Goal: Book appointment/travel/reservation

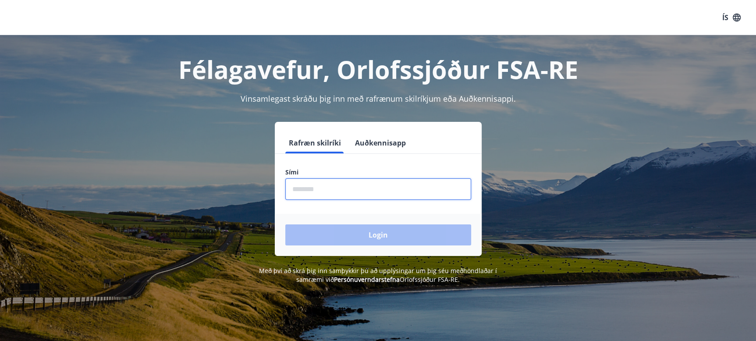
click at [315, 195] on input "phone" at bounding box center [378, 188] width 186 height 21
type input "********"
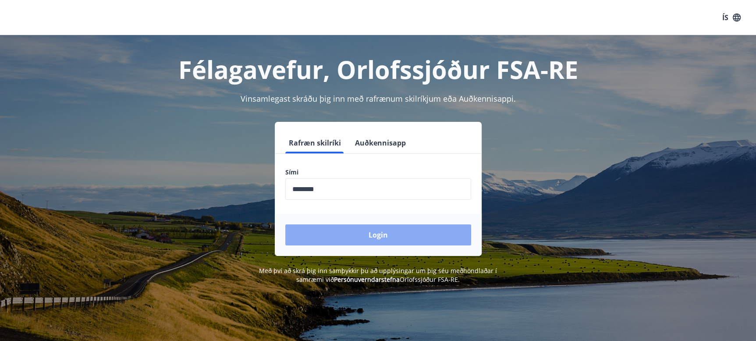
click at [360, 226] on button "Login" at bounding box center [378, 234] width 186 height 21
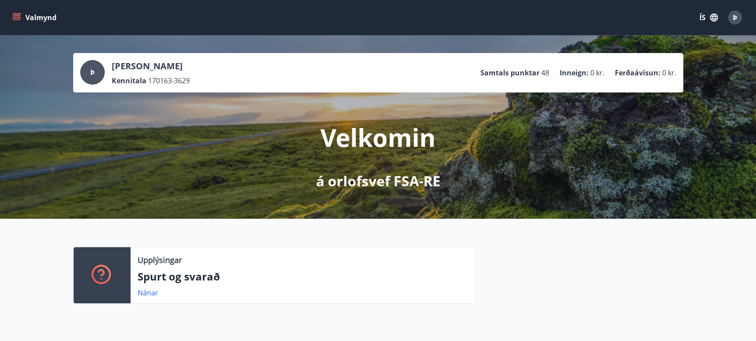
click at [18, 18] on icon "menu" at bounding box center [18, 17] width 10 height 1
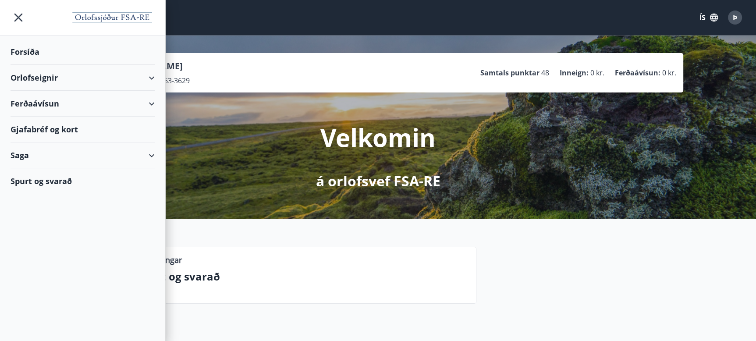
click at [47, 75] on div "Orlofseignir" at bounding box center [83, 78] width 144 height 26
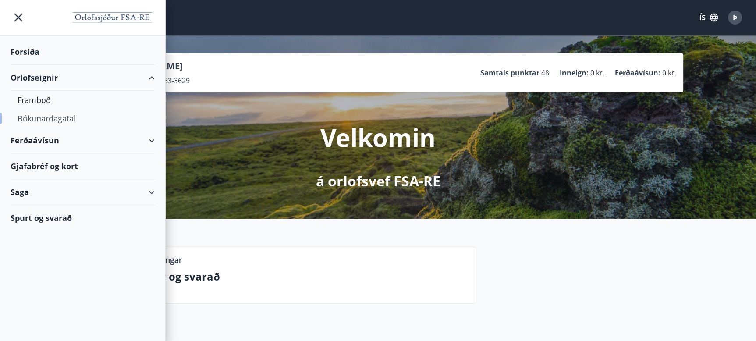
click at [47, 118] on div "Bókunardagatal" at bounding box center [83, 118] width 130 height 18
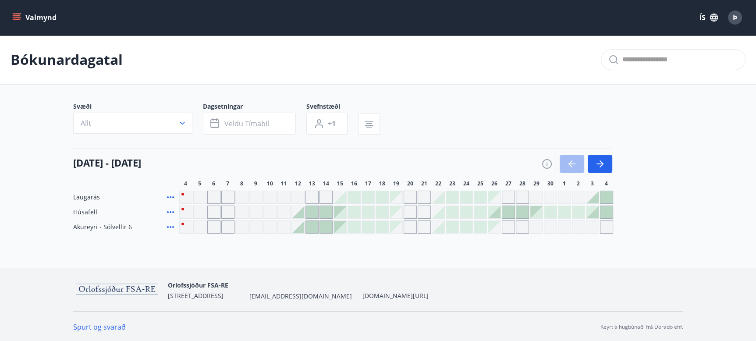
click at [498, 230] on div "Gráir dagar eru ekki bókanlegir" at bounding box center [494, 227] width 12 height 12
click at [508, 230] on div "Gráir dagar eru ekki bókanlegir" at bounding box center [508, 227] width 13 height 13
click at [601, 164] on icon "button" at bounding box center [600, 164] width 7 height 1
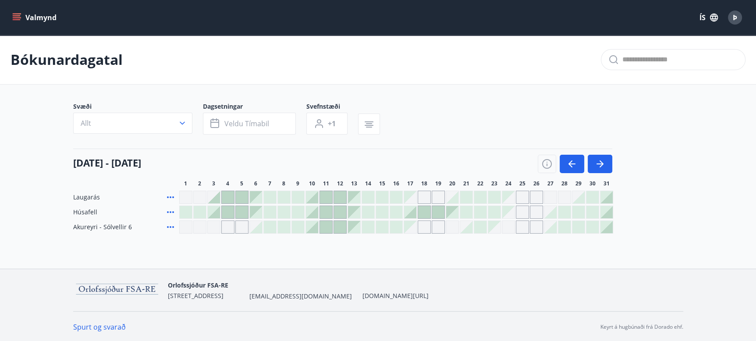
click at [314, 230] on div at bounding box center [312, 227] width 12 height 12
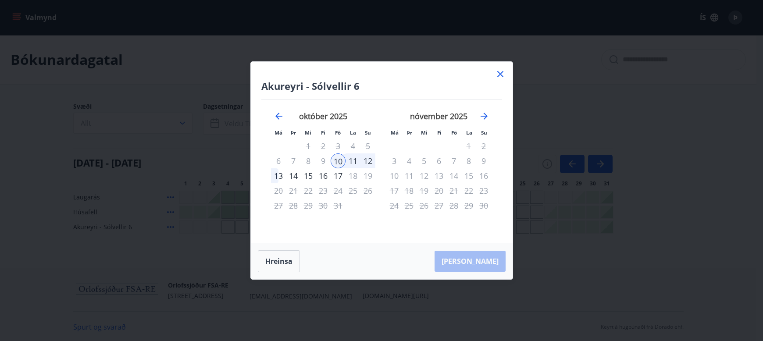
click at [368, 159] on div "12" at bounding box center [367, 160] width 15 height 15
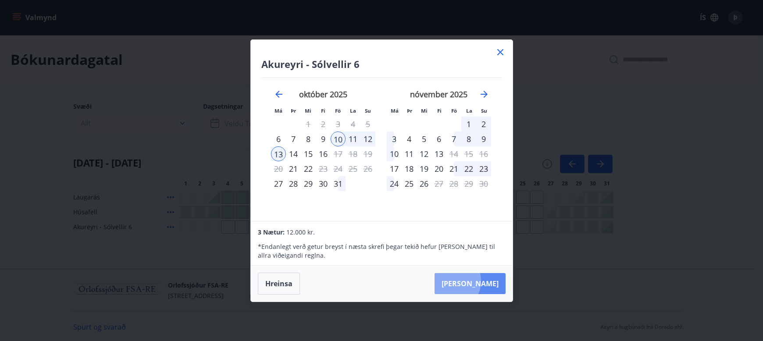
click at [477, 281] on button "Taka Frá" at bounding box center [469, 283] width 71 height 21
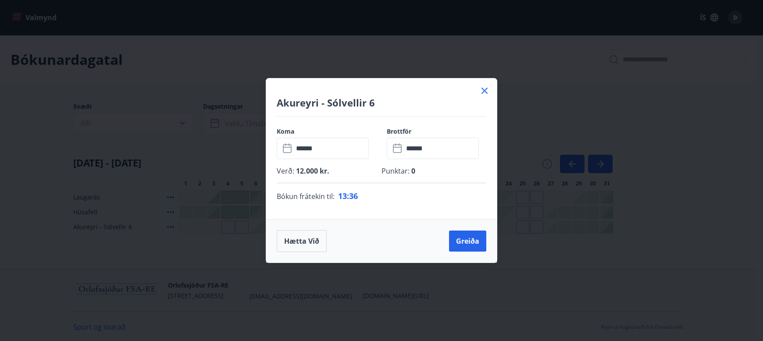
click at [484, 90] on icon at bounding box center [484, 90] width 1 height 1
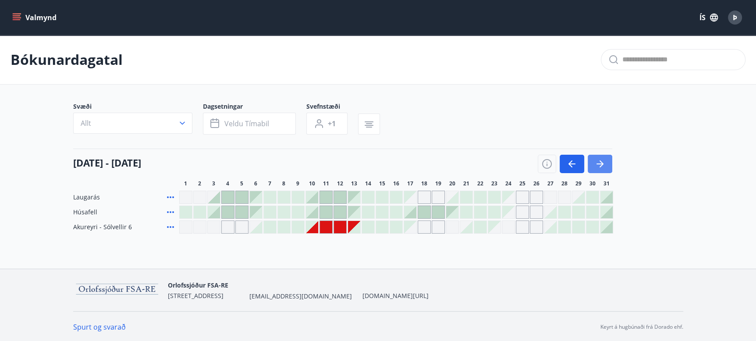
click at [600, 163] on icon "button" at bounding box center [600, 164] width 11 height 11
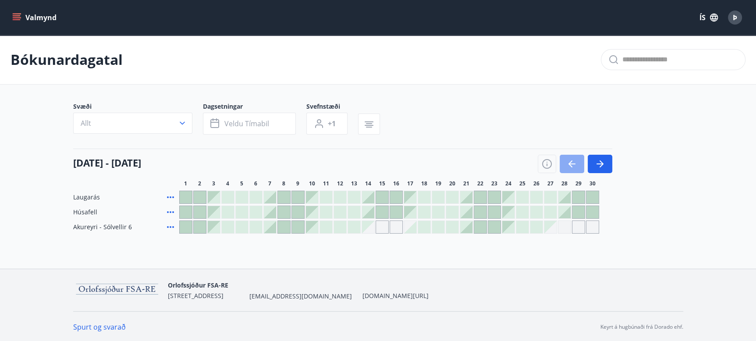
click at [571, 163] on icon "button" at bounding box center [572, 164] width 11 height 11
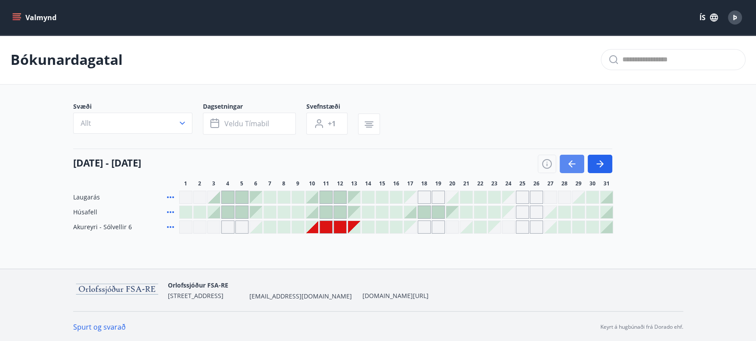
click at [571, 163] on icon "button" at bounding box center [572, 164] width 11 height 11
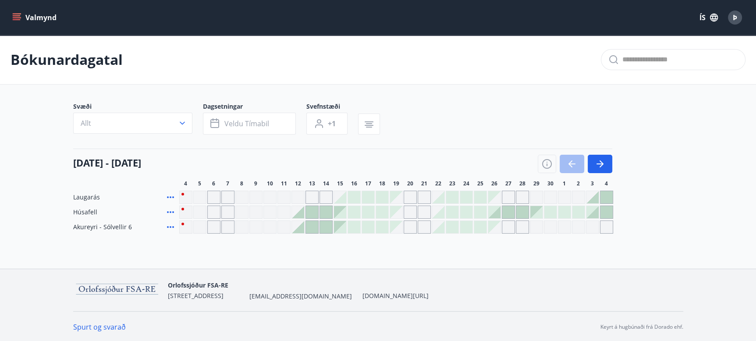
click at [307, 225] on div at bounding box center [312, 227] width 12 height 12
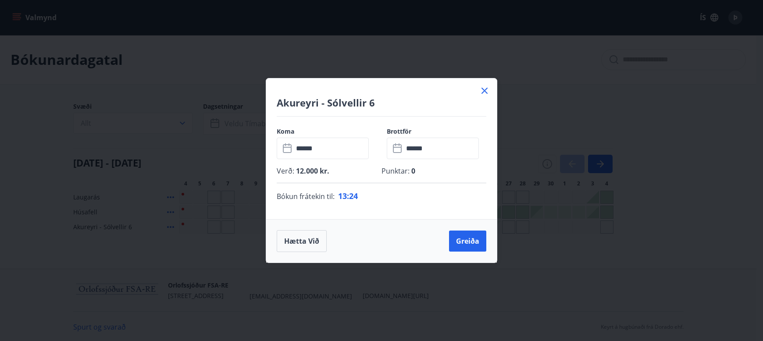
click at [483, 90] on icon at bounding box center [484, 90] width 11 height 11
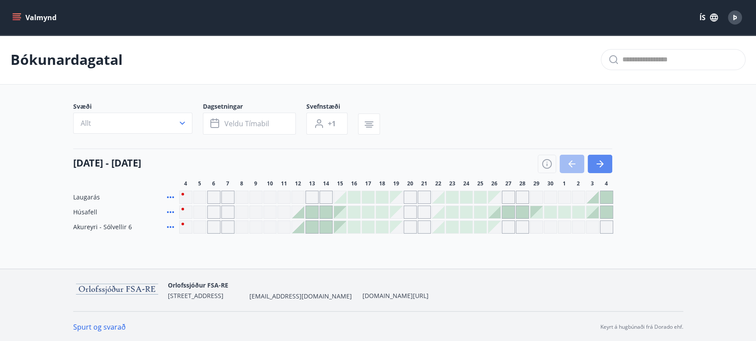
click at [600, 165] on icon "button" at bounding box center [600, 164] width 11 height 11
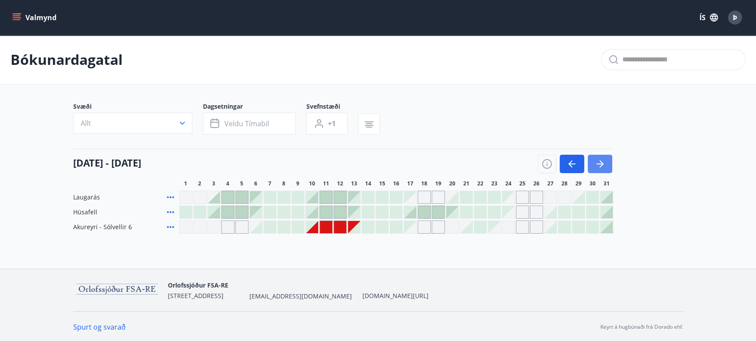
click at [601, 164] on icon "button" at bounding box center [602, 163] width 4 height 7
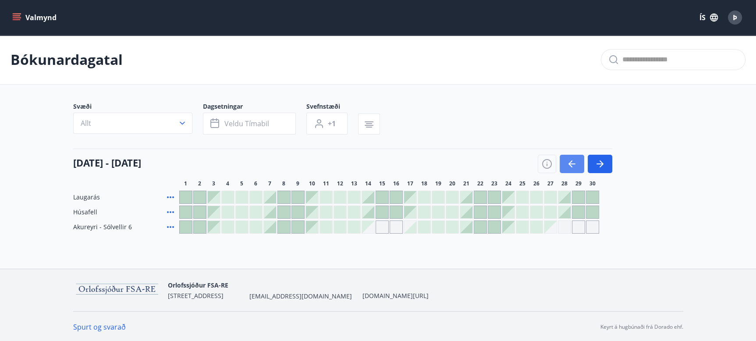
click at [570, 163] on icon "button" at bounding box center [571, 163] width 4 height 7
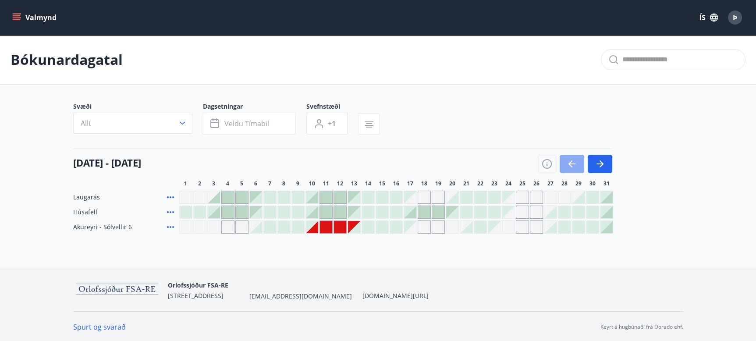
click at [570, 163] on icon "button" at bounding box center [571, 163] width 4 height 7
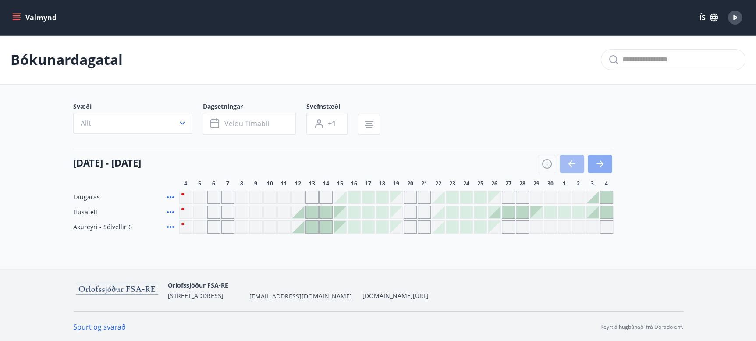
click at [601, 163] on icon "button" at bounding box center [600, 164] width 11 height 11
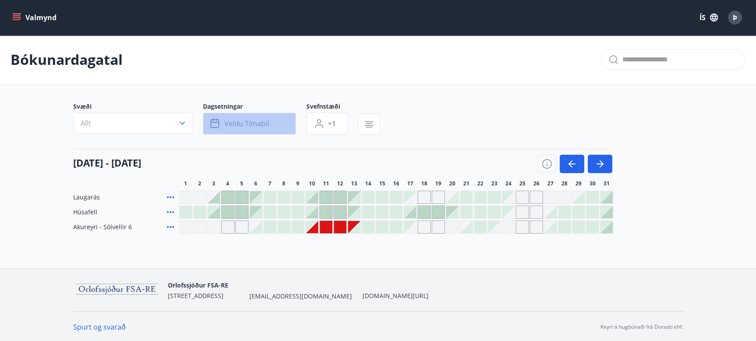
click at [223, 121] on button "Veldu tímabil" at bounding box center [249, 124] width 93 height 22
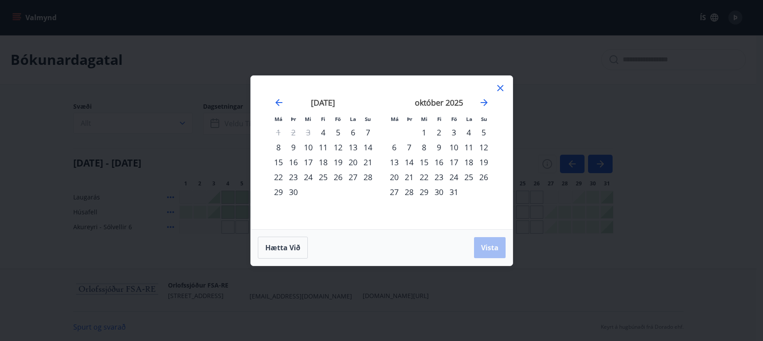
click at [500, 89] on icon at bounding box center [500, 88] width 11 height 11
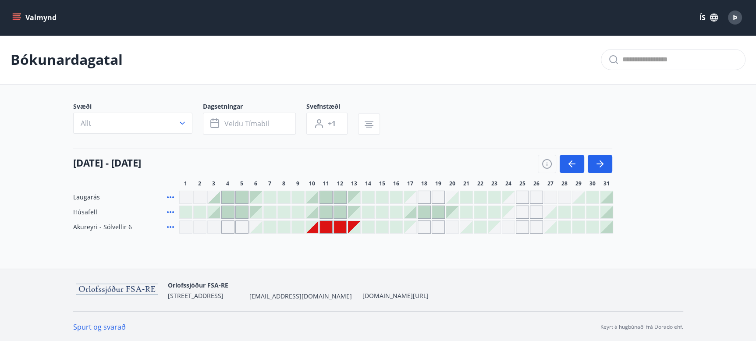
click at [324, 228] on div at bounding box center [326, 227] width 12 height 12
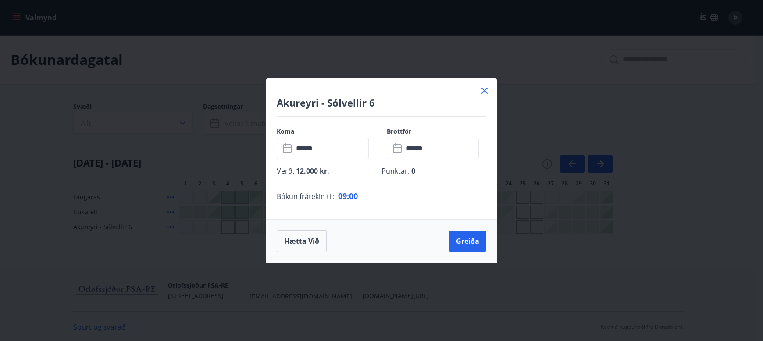
click at [484, 92] on icon at bounding box center [484, 91] width 6 height 6
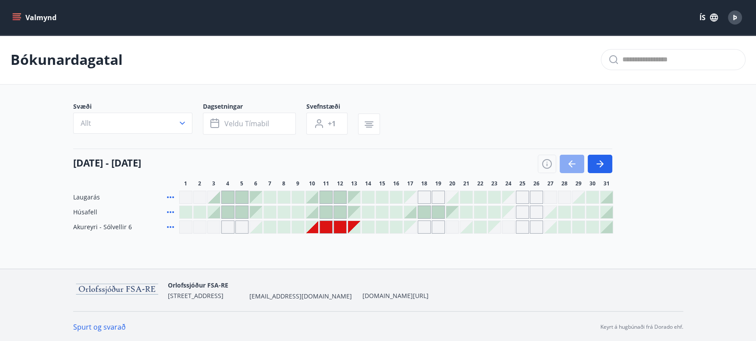
click at [571, 163] on icon "button" at bounding box center [572, 164] width 11 height 11
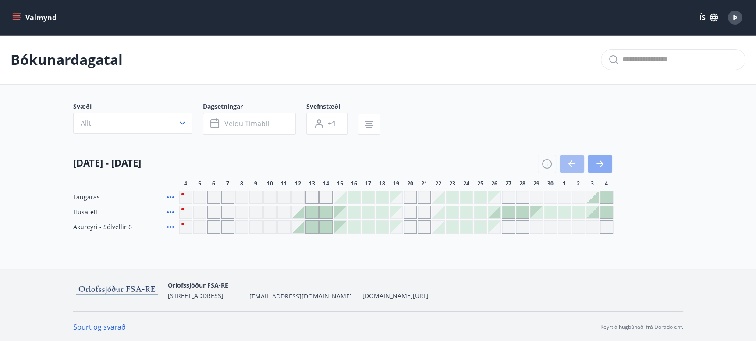
click at [601, 164] on icon "button" at bounding box center [600, 164] width 7 height 1
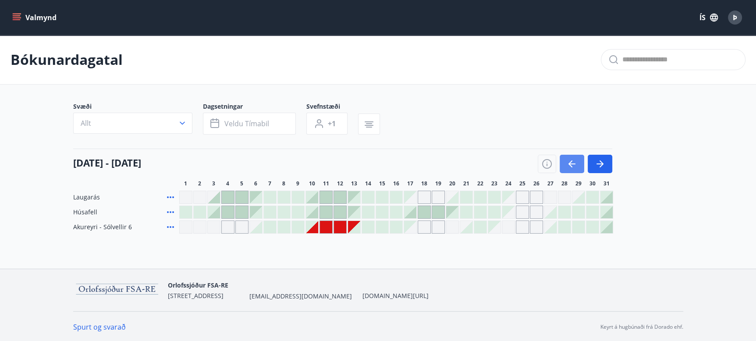
click at [575, 162] on icon "button" at bounding box center [572, 164] width 11 height 11
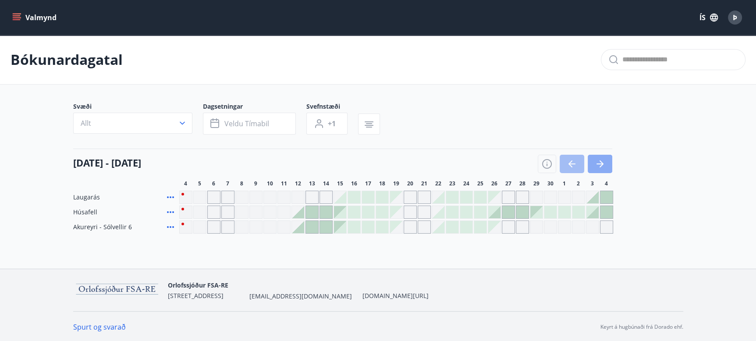
click at [605, 164] on icon "button" at bounding box center [600, 164] width 11 height 11
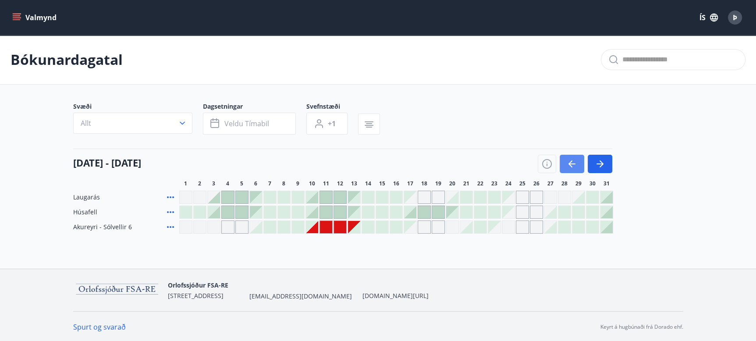
click at [572, 164] on icon "button" at bounding box center [572, 164] width 7 height 1
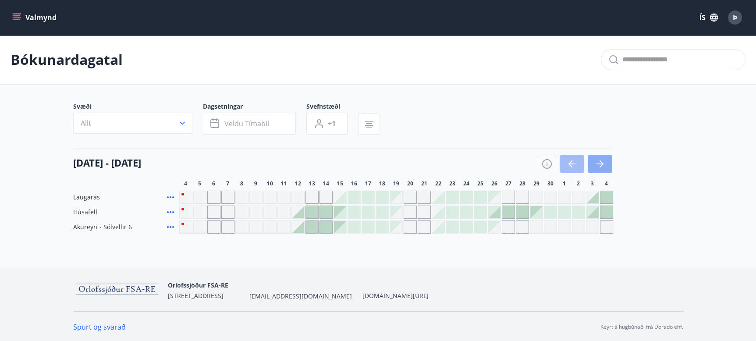
click at [596, 163] on icon "button" at bounding box center [600, 164] width 11 height 11
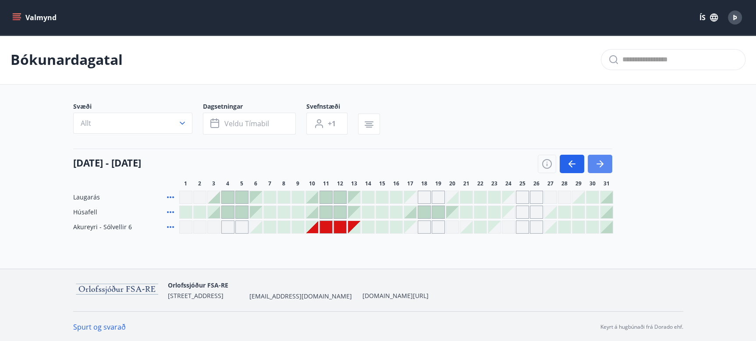
click at [589, 162] on button "button" at bounding box center [600, 164] width 25 height 18
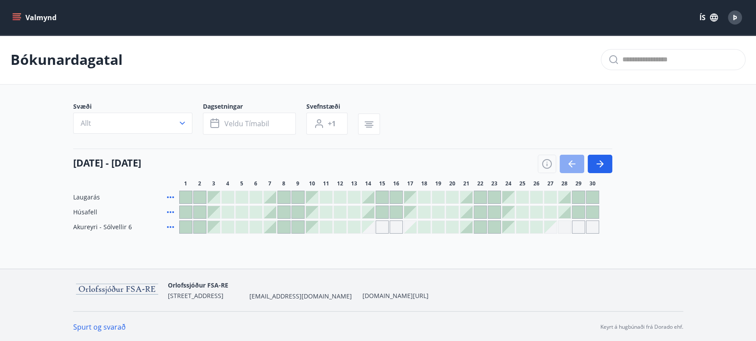
click at [572, 162] on icon "button" at bounding box center [572, 164] width 11 height 11
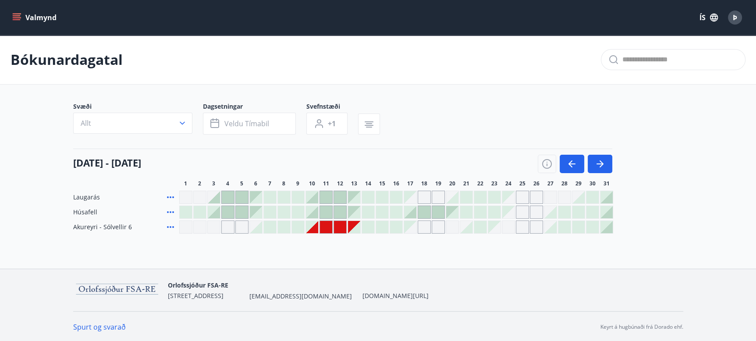
click at [612, 227] on div at bounding box center [607, 227] width 12 height 12
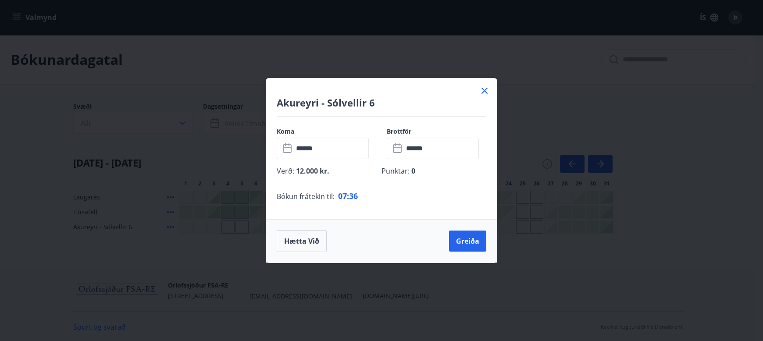
click at [473, 91] on div "Akureyri - Sólvellir 6" at bounding box center [381, 97] width 231 height 38
click at [486, 90] on icon at bounding box center [484, 90] width 11 height 11
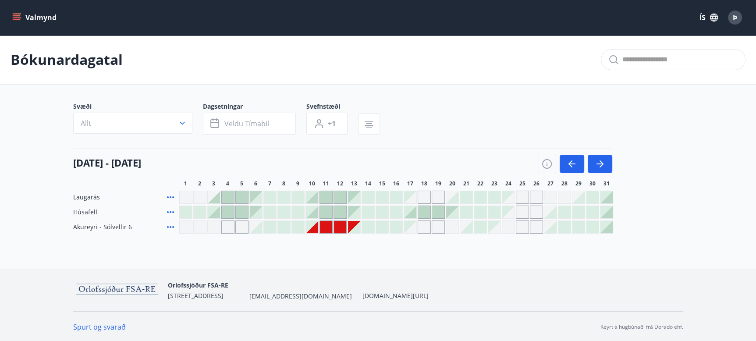
click at [38, 320] on div "Orlofssjóður FSA-RE Bríetartúni 7, 105 Reykjavík orlofsnefnd@althingi.is orlof.…" at bounding box center [378, 305] width 756 height 72
click at [603, 164] on icon "button" at bounding box center [600, 164] width 11 height 11
